Goal: Information Seeking & Learning: Understand process/instructions

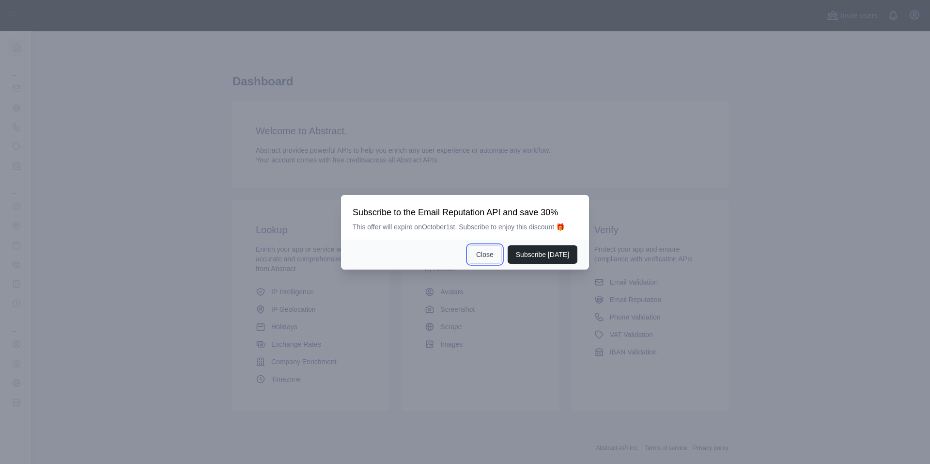
click at [495, 256] on button "Close" at bounding box center [485, 254] width 34 height 18
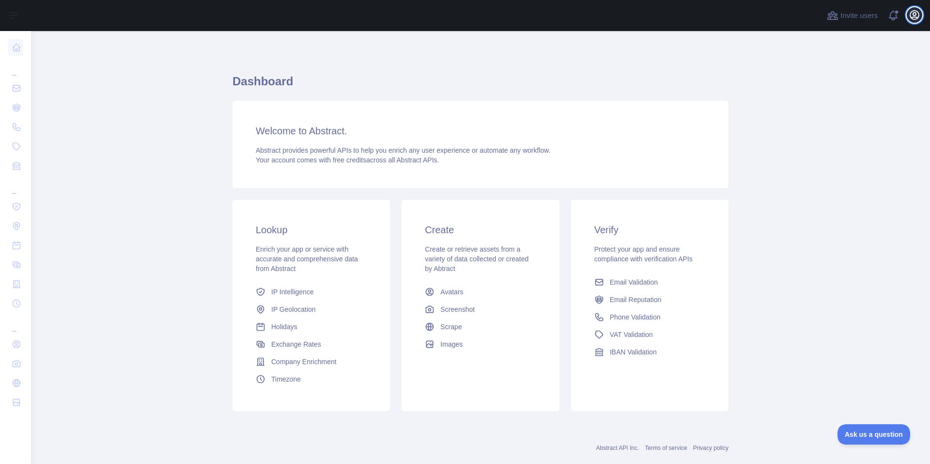
click at [910, 14] on icon "button" at bounding box center [914, 15] width 9 height 9
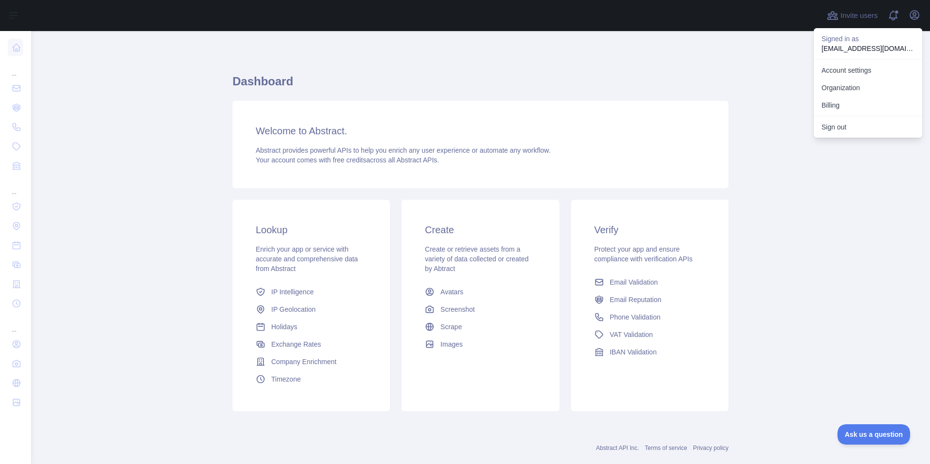
click at [518, 88] on h1 "Dashboard" at bounding box center [481, 85] width 496 height 23
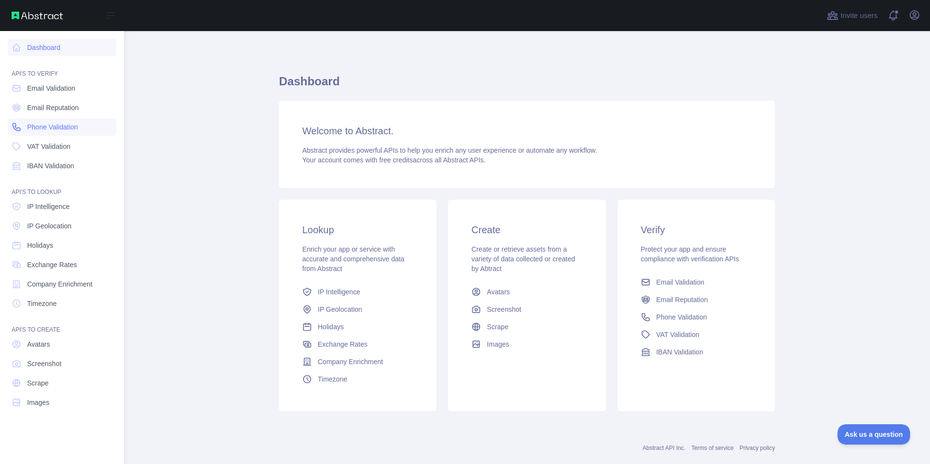
click at [55, 130] on span "Phone Validation" at bounding box center [52, 127] width 51 height 10
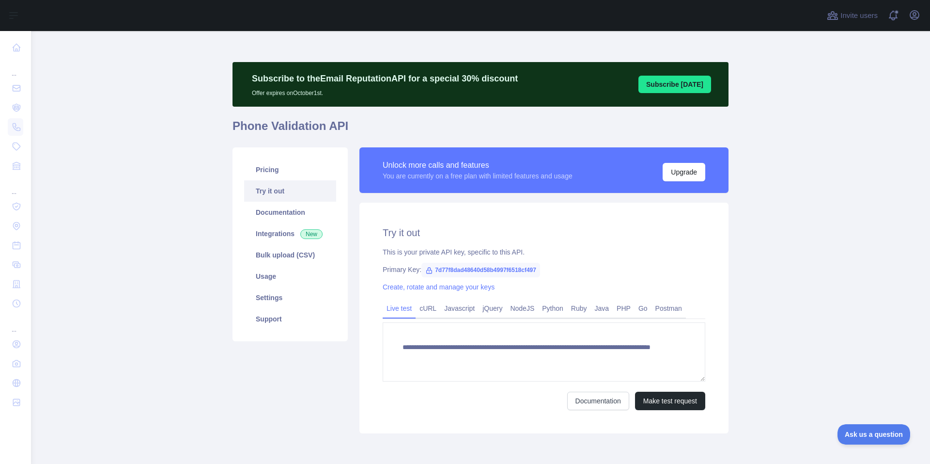
click at [438, 269] on span "7d77f8dad48640d58b4997f6518cf497" at bounding box center [480, 270] width 119 height 15
click at [583, 255] on div "This is your private API key, specific to this API." at bounding box center [544, 252] width 323 height 10
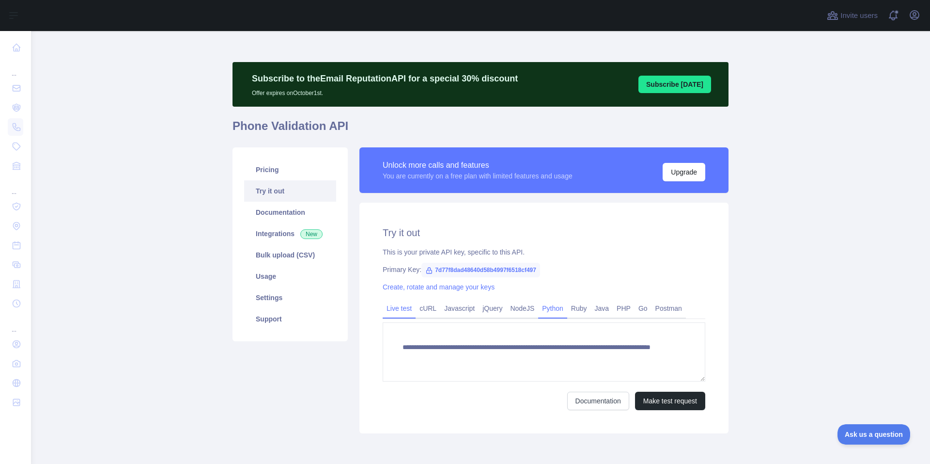
click at [550, 311] on link "Python" at bounding box center [552, 308] width 29 height 16
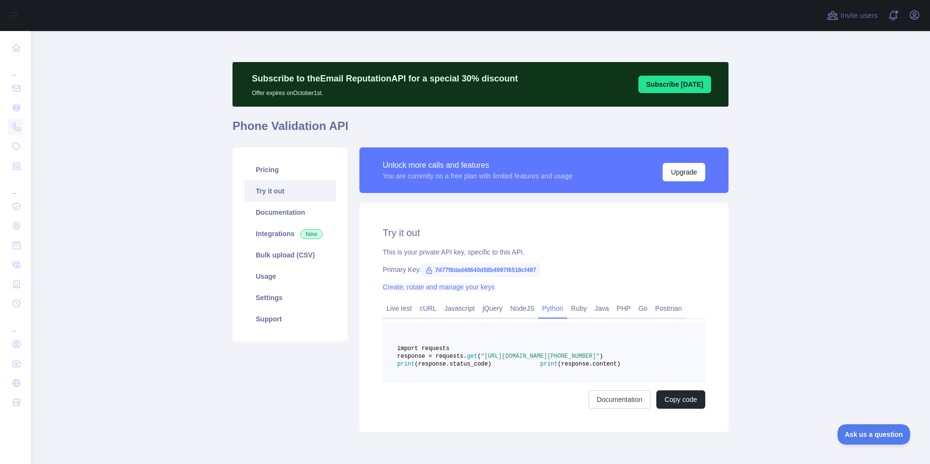
click at [396, 286] on link "Create, rotate and manage your keys" at bounding box center [439, 287] width 112 height 8
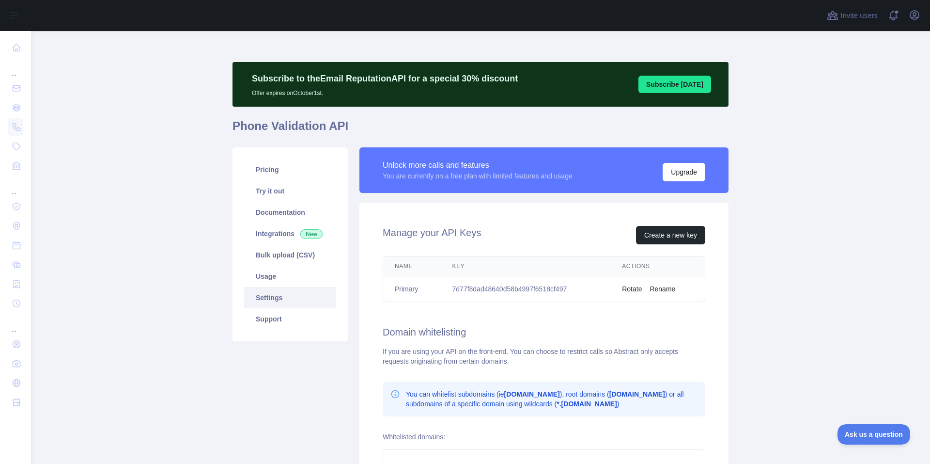
click at [546, 288] on td "7d77f8dad48640d58b4997f6518cf497" at bounding box center [526, 289] width 170 height 26
click at [488, 219] on div "Manage your API Keys Create a new key Name Key Actions Primary 7d77f8dad48640d5…" at bounding box center [543, 375] width 369 height 346
click at [176, 98] on main "Subscribe to the Email Reputation API for a special 30 % discount Offer expires…" at bounding box center [480, 247] width 899 height 433
click at [547, 288] on td "7d77f8dad48640d58b4997f6518cf497" at bounding box center [526, 289] width 170 height 26
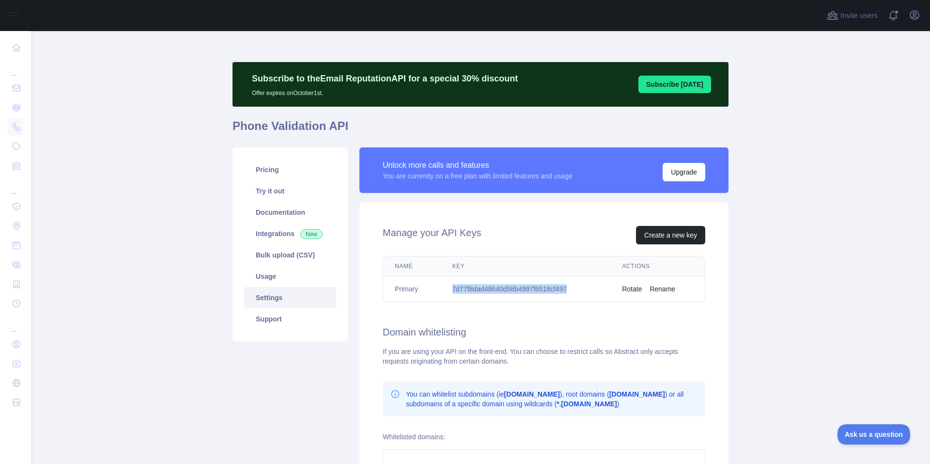
click at [547, 288] on td "7d77f8dad48640d58b4997f6518cf497" at bounding box center [526, 289] width 170 height 26
copy td "7d77f8dad48640d58b4997f6518cf497"
click at [269, 167] on link "Pricing" at bounding box center [290, 169] width 92 height 21
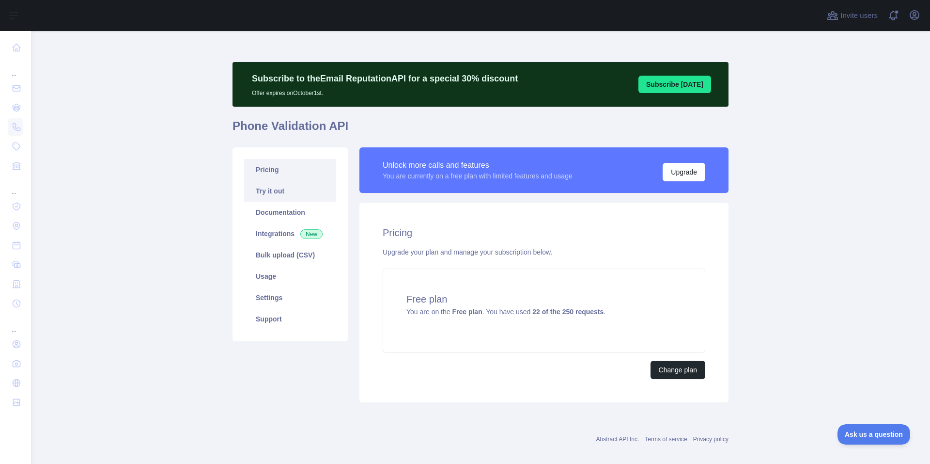
click at [285, 190] on link "Try it out" at bounding box center [290, 190] width 92 height 21
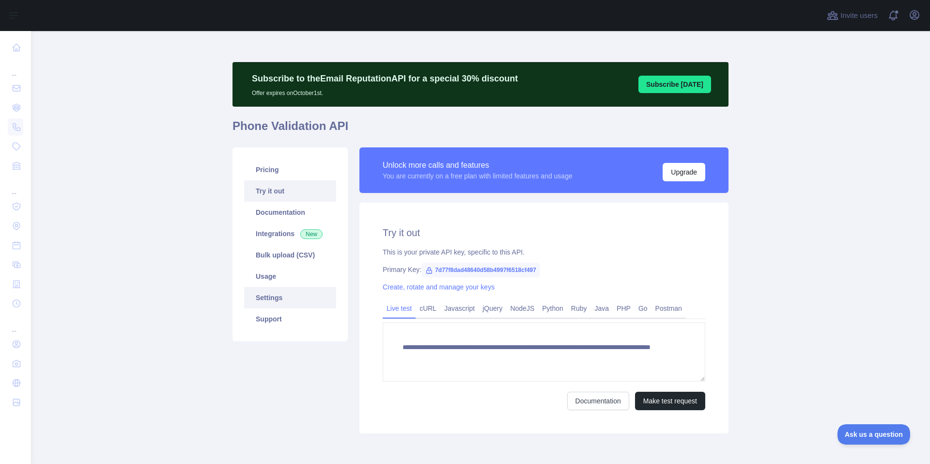
click at [282, 298] on link "Settings" at bounding box center [290, 297] width 92 height 21
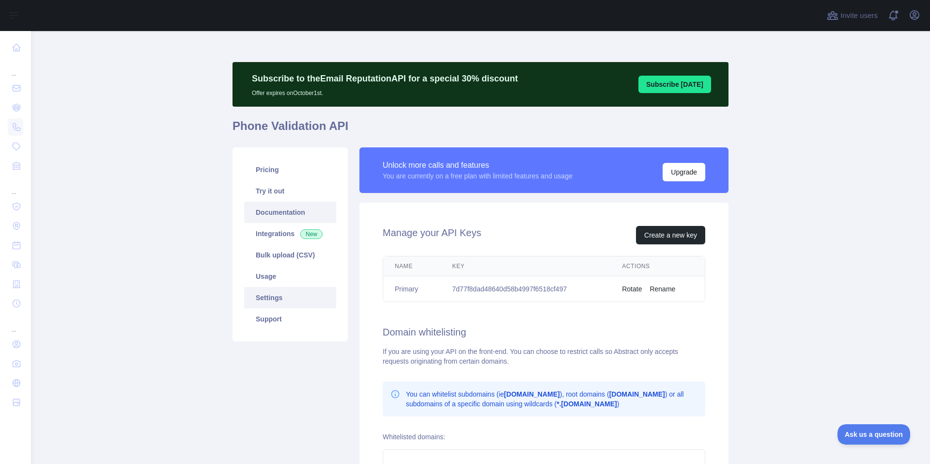
click at [286, 204] on link "Documentation" at bounding box center [290, 212] width 92 height 21
click at [270, 189] on link "Try it out" at bounding box center [290, 190] width 92 height 21
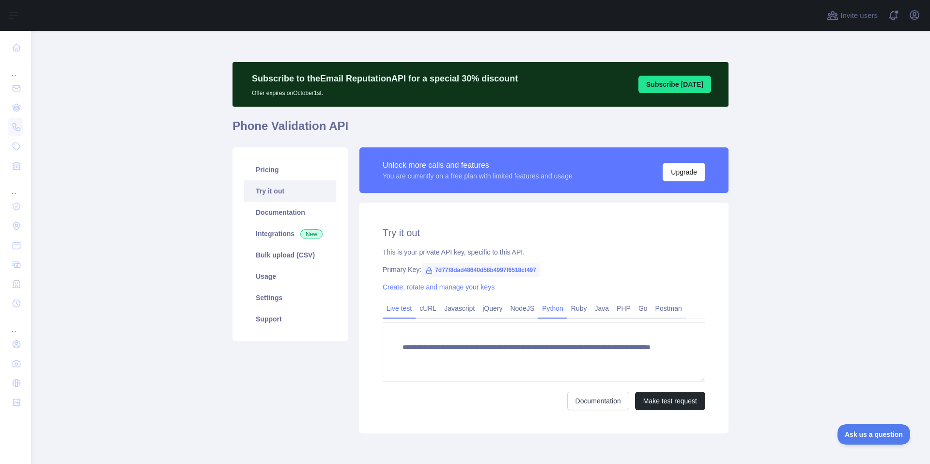
click at [551, 307] on link "Python" at bounding box center [552, 308] width 29 height 16
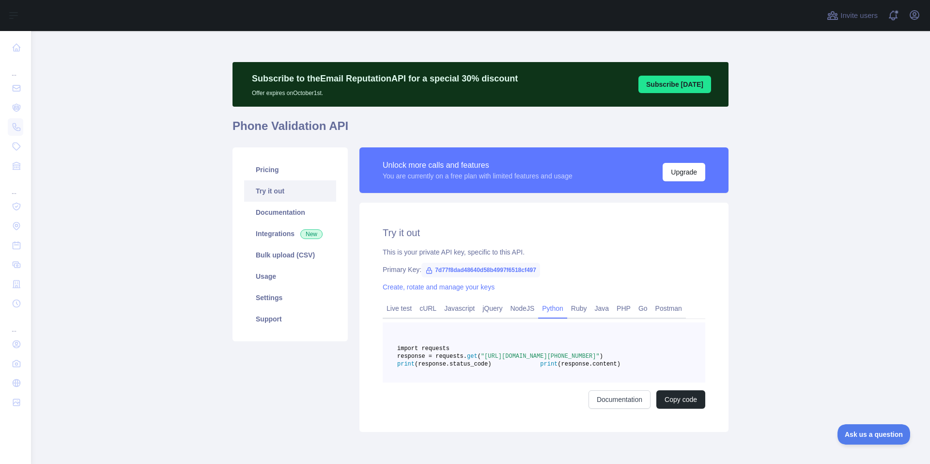
drag, startPoint x: 517, startPoint y: 364, endPoint x: 579, endPoint y: 371, distance: 62.4
click at [579, 359] on span ""[URL][DOMAIN_NAME][PHONE_NUMBER]"" at bounding box center [540, 356] width 119 height 7
copy span "[URL][DOMAIN_NAME][PHONE_NUMBER]"
